Goal: Browse casually

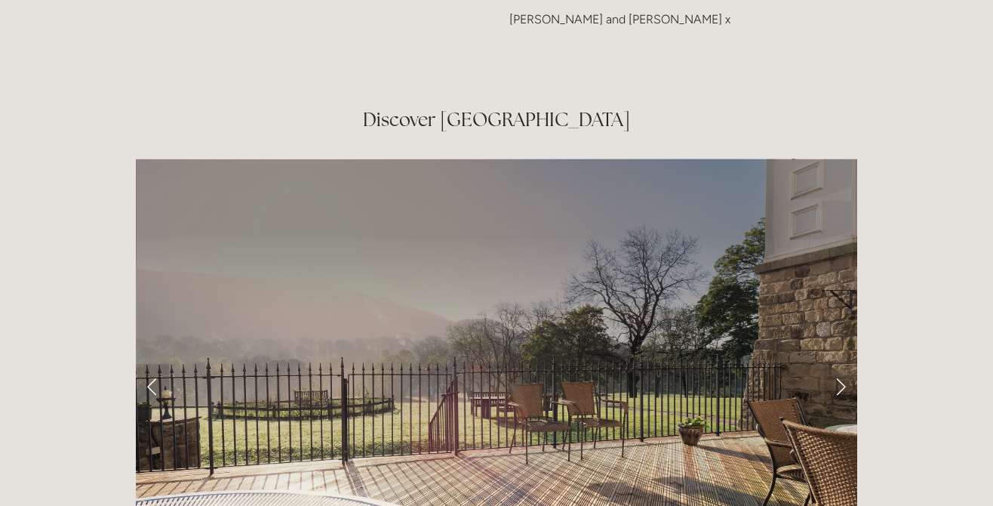
scroll to position [2333, 0]
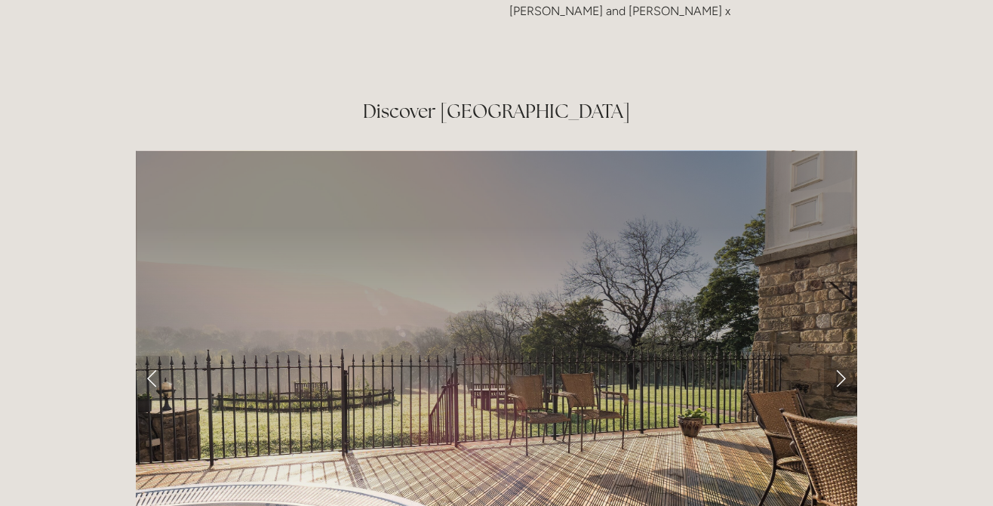
click at [838, 355] on link "Next Slide" at bounding box center [840, 377] width 33 height 45
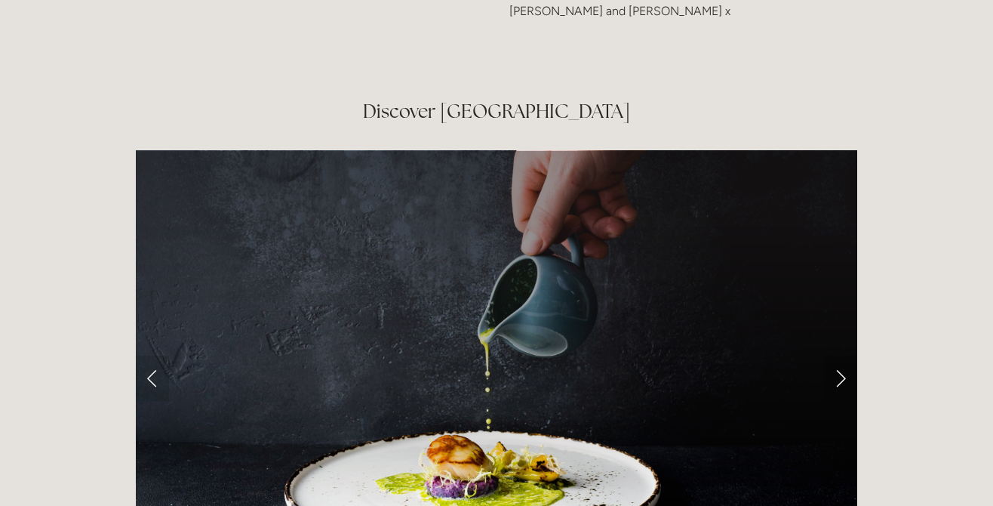
click at [838, 355] on link "Next Slide" at bounding box center [840, 377] width 33 height 45
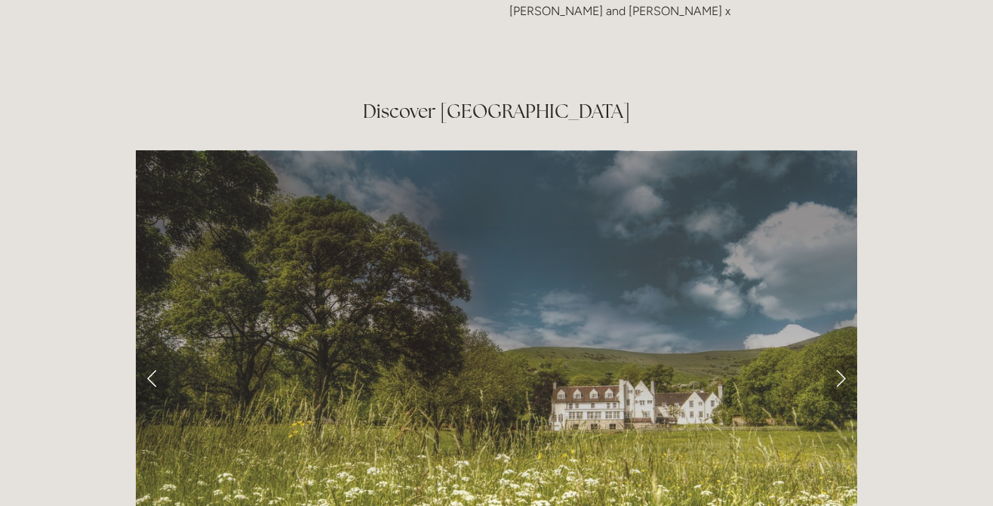
click at [838, 355] on link "Next Slide" at bounding box center [840, 377] width 33 height 45
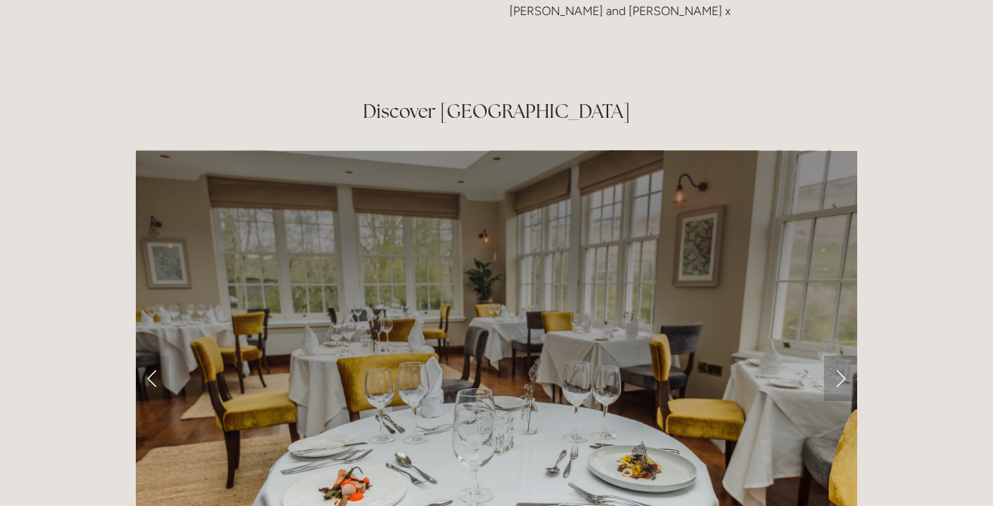
click at [838, 355] on link "Next Slide" at bounding box center [840, 377] width 33 height 45
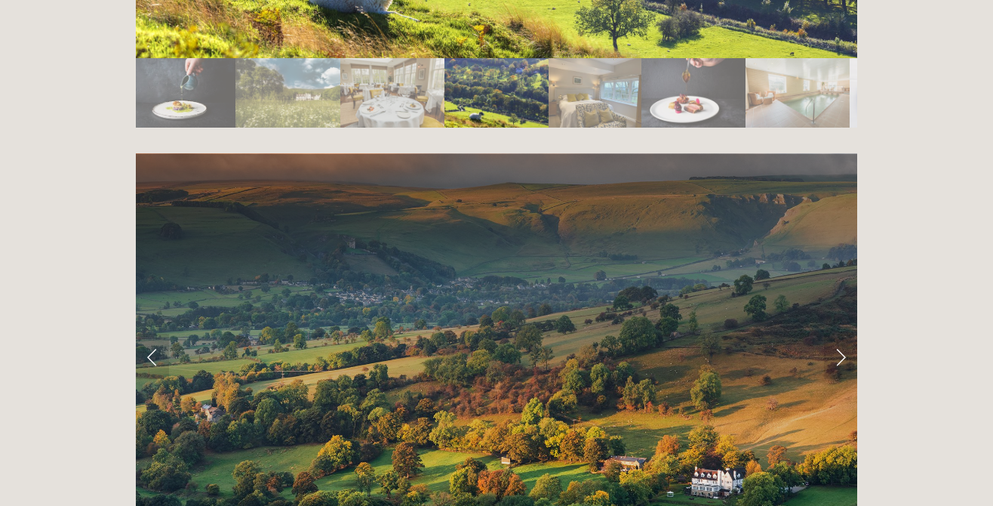
scroll to position [2882, 0]
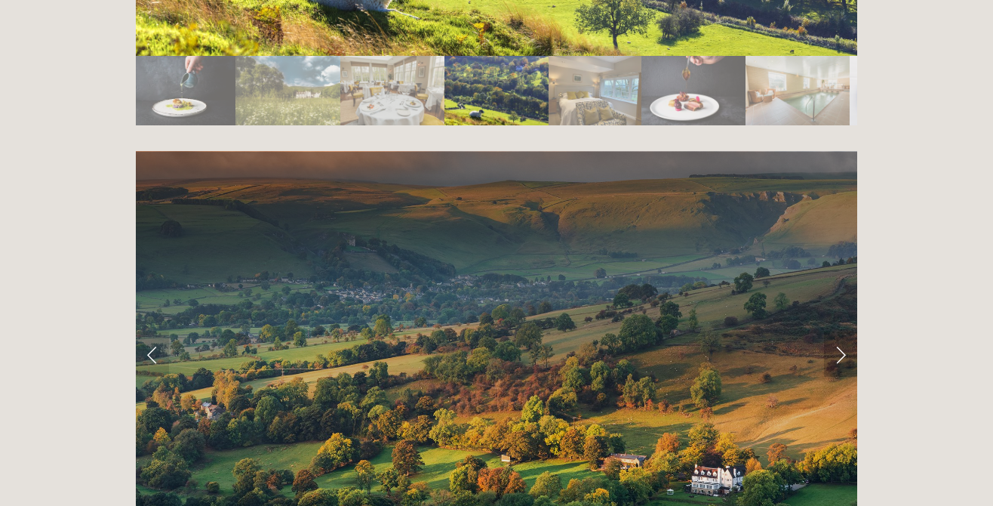
click at [842, 331] on link "Next Slide" at bounding box center [840, 353] width 33 height 45
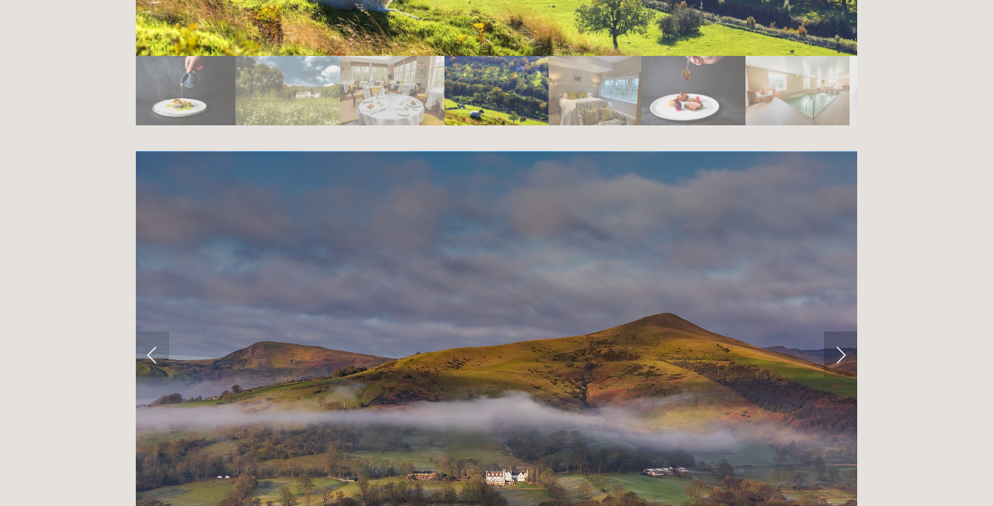
click at [842, 331] on link "Next Slide" at bounding box center [840, 353] width 33 height 45
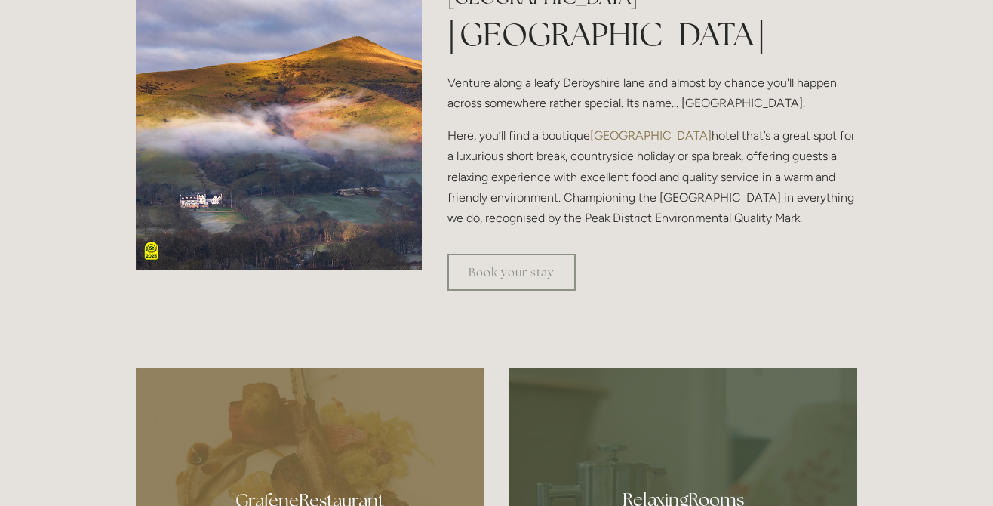
scroll to position [473, 0]
